Goal: Information Seeking & Learning: Learn about a topic

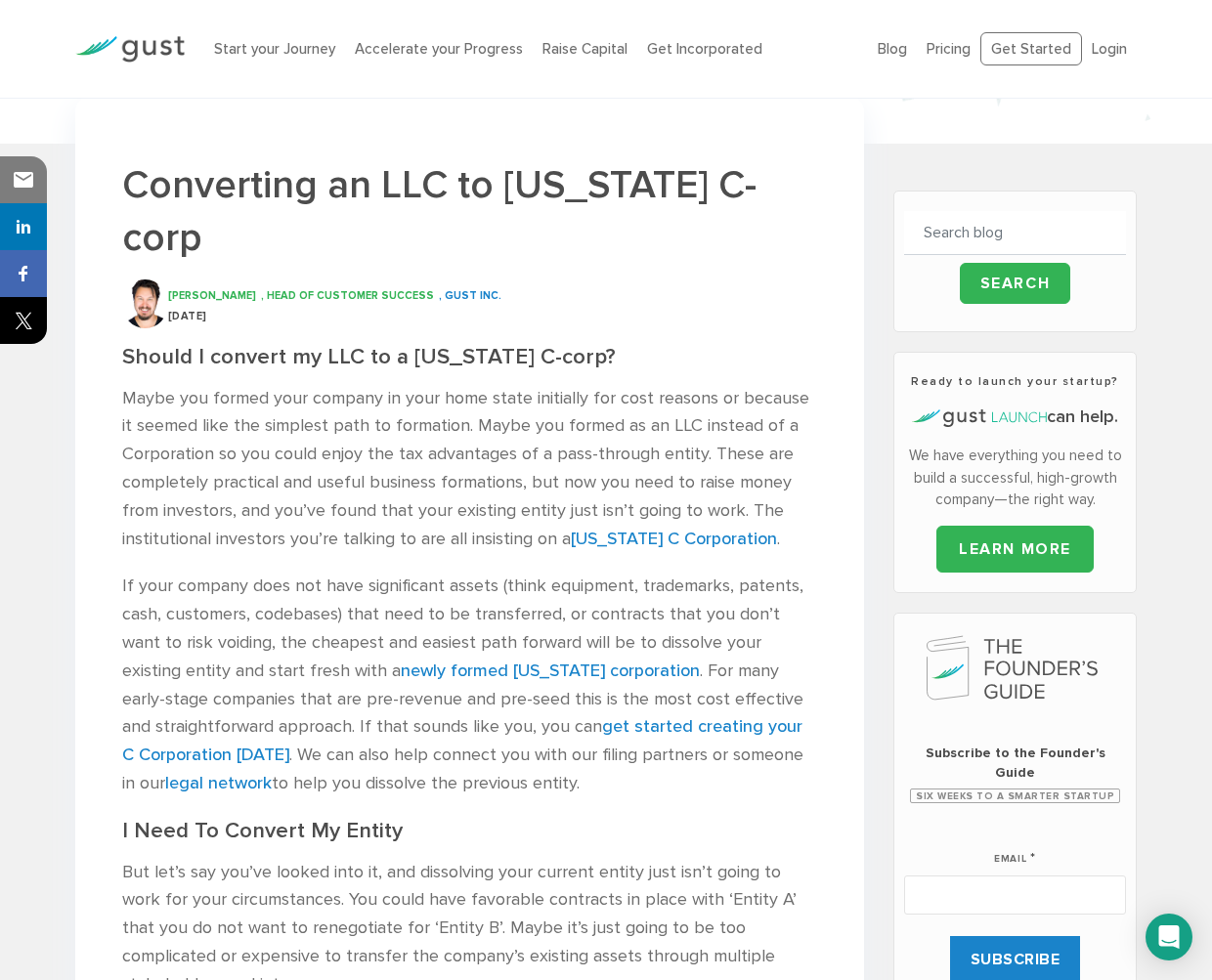
scroll to position [281, 0]
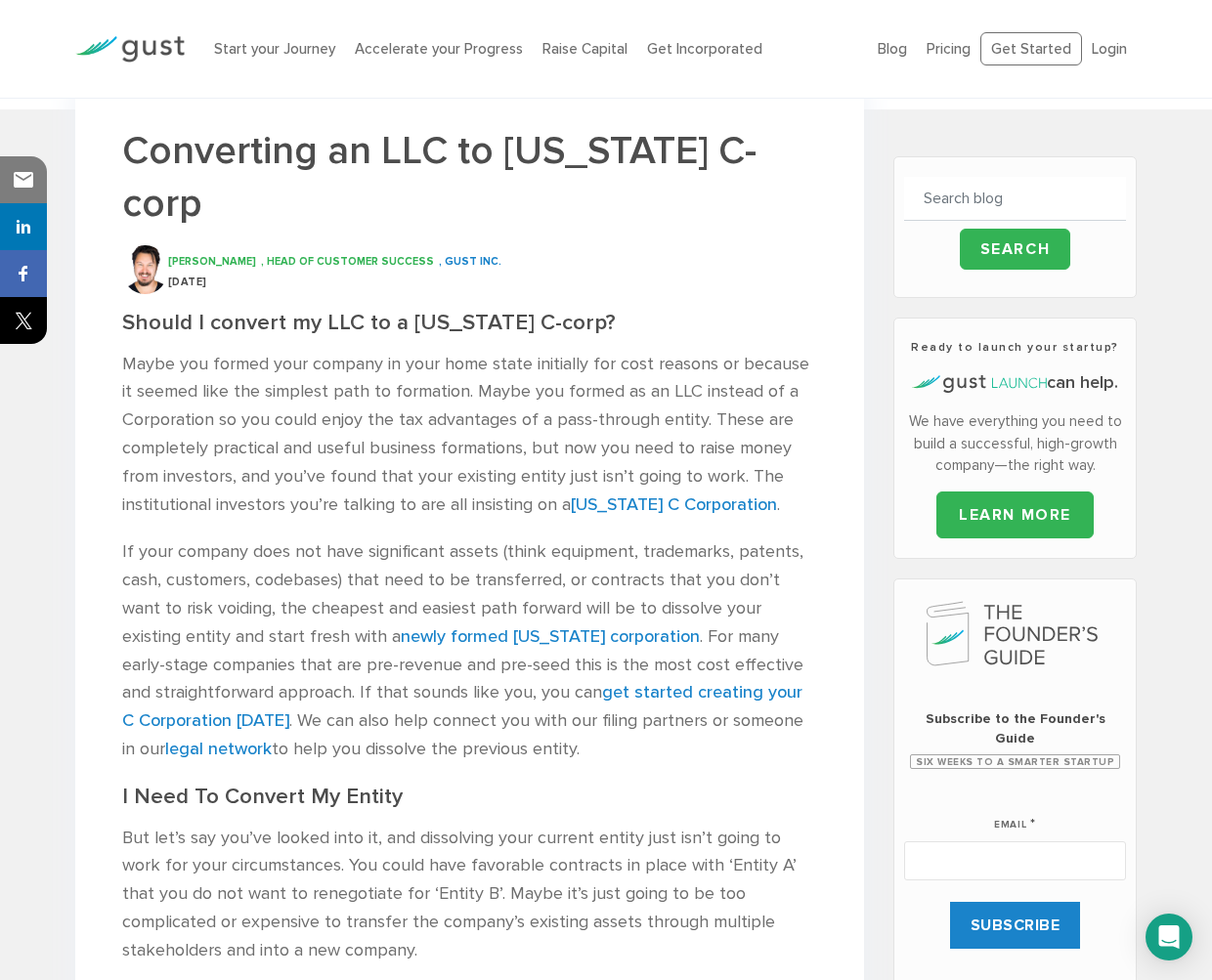
scroll to position [335, 0]
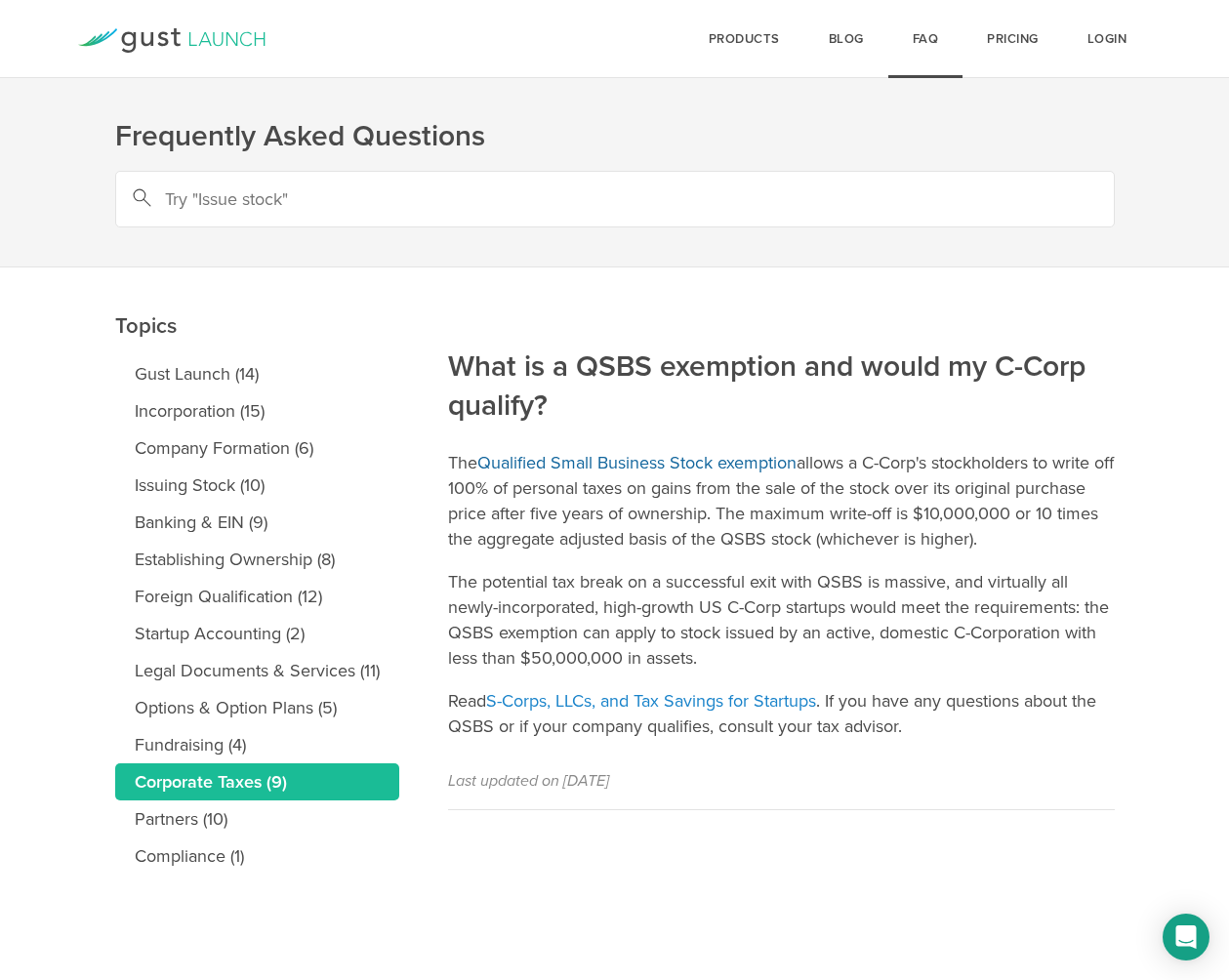
click at [687, 456] on link "Qualified Small Business Stock exemption" at bounding box center [637, 463] width 319 height 22
click at [1020, 30] on link "Pricing" at bounding box center [1012, 39] width 101 height 78
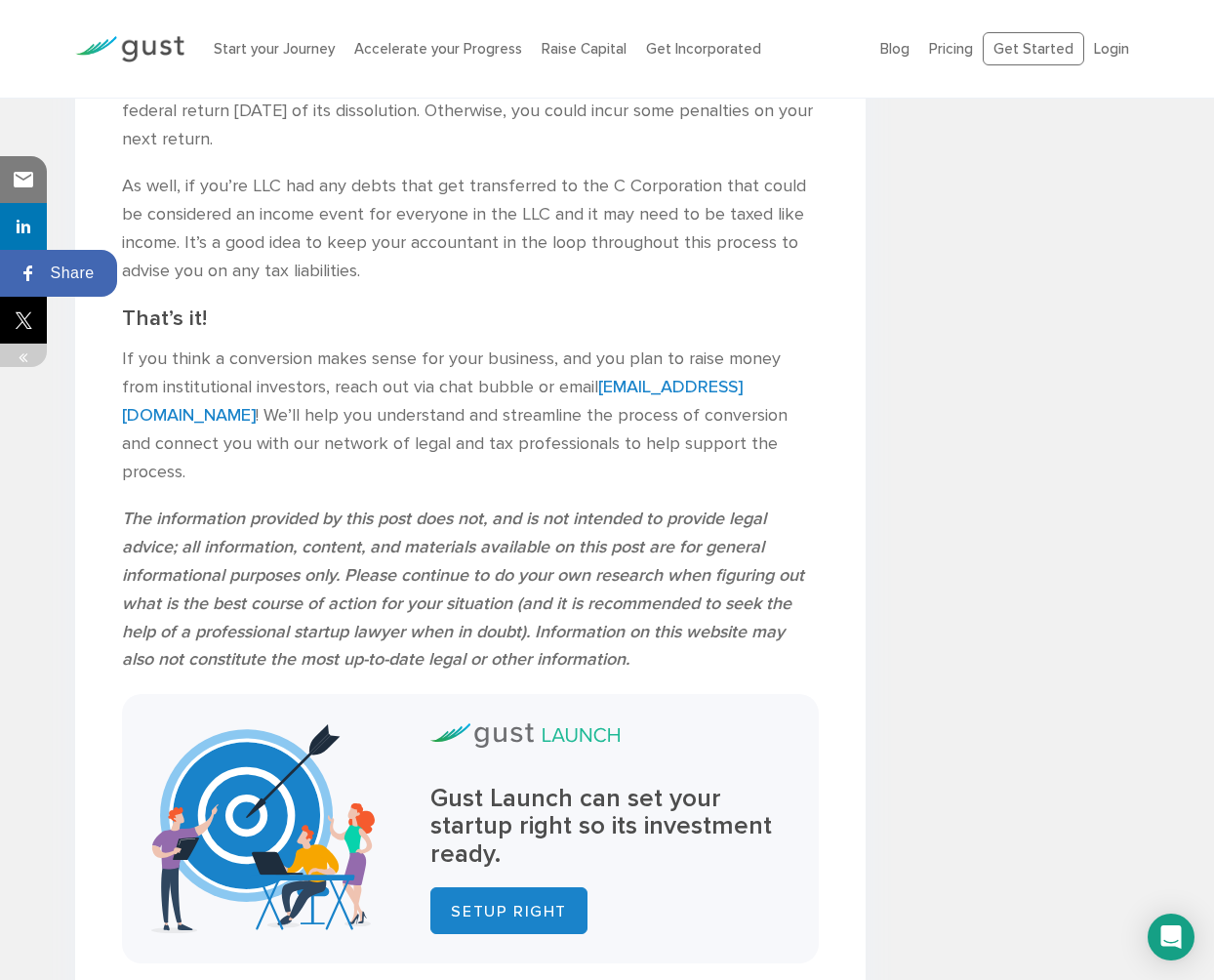
scroll to position [4636, 0]
